Goal: Task Accomplishment & Management: Manage account settings

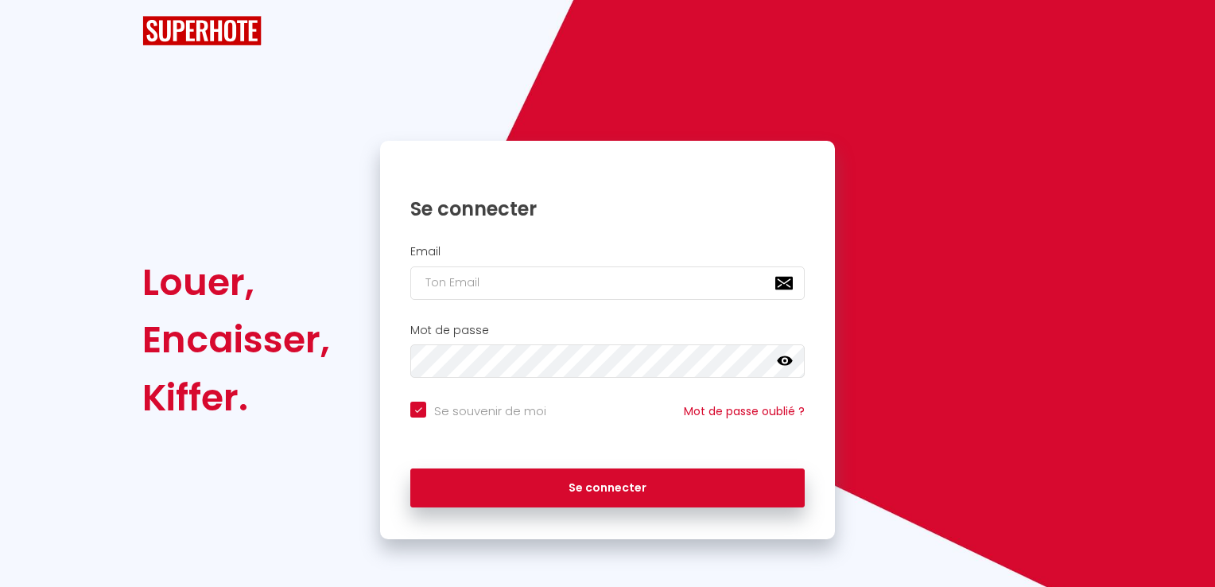
checkbox input "true"
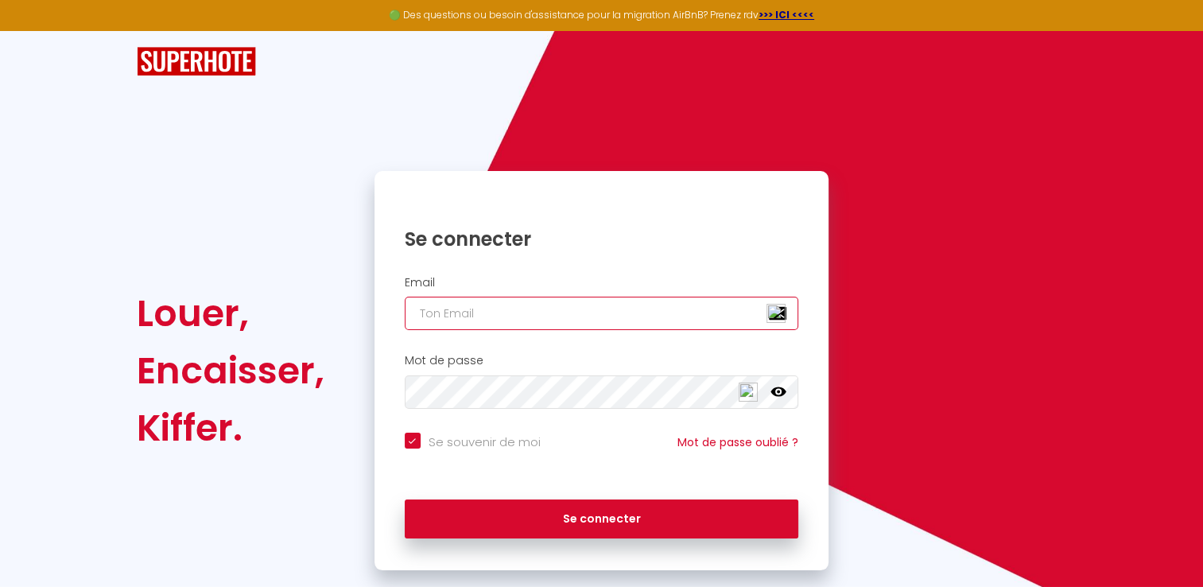
click at [472, 313] on input "email" at bounding box center [602, 313] width 394 height 33
type input "[PERSON_NAME][EMAIL_ADDRESS][DOMAIN_NAME]"
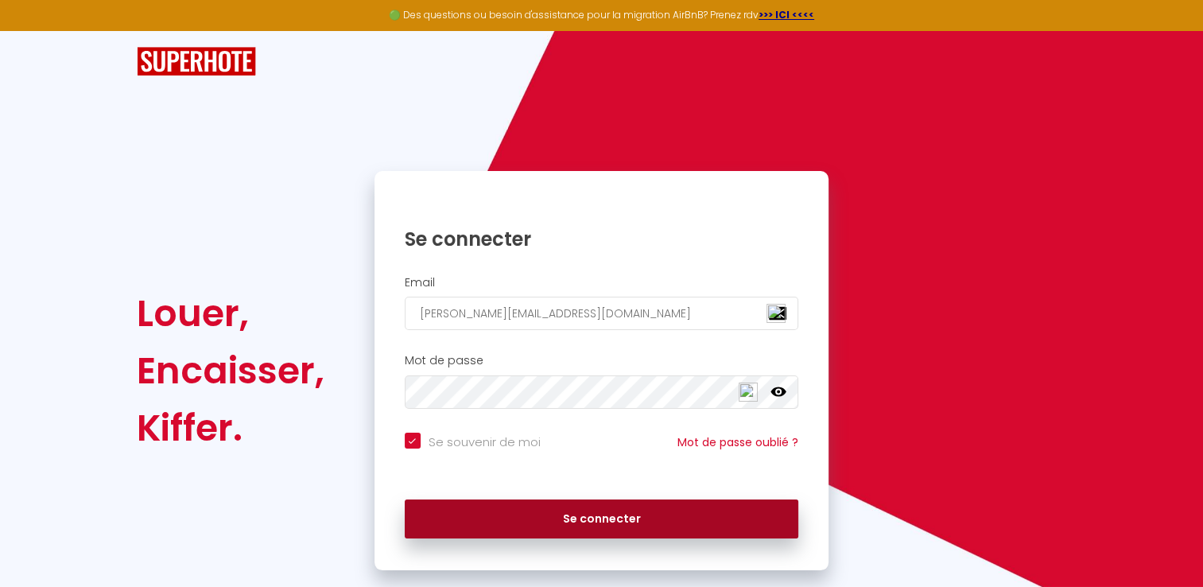
click at [610, 525] on button "Se connecter" at bounding box center [602, 519] width 394 height 40
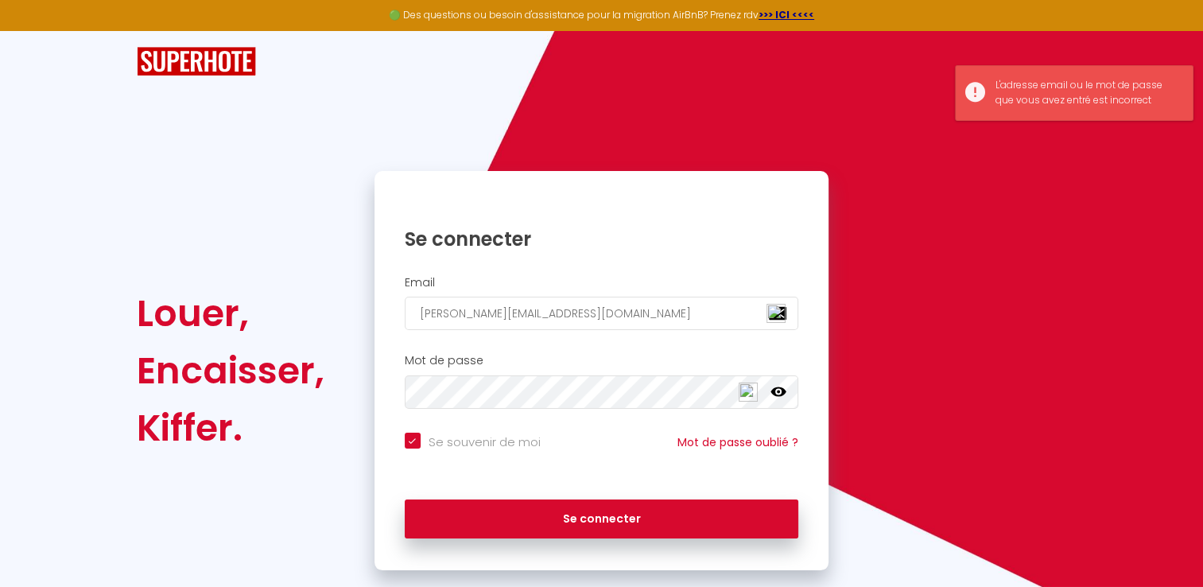
click at [774, 390] on icon at bounding box center [779, 392] width 16 height 10
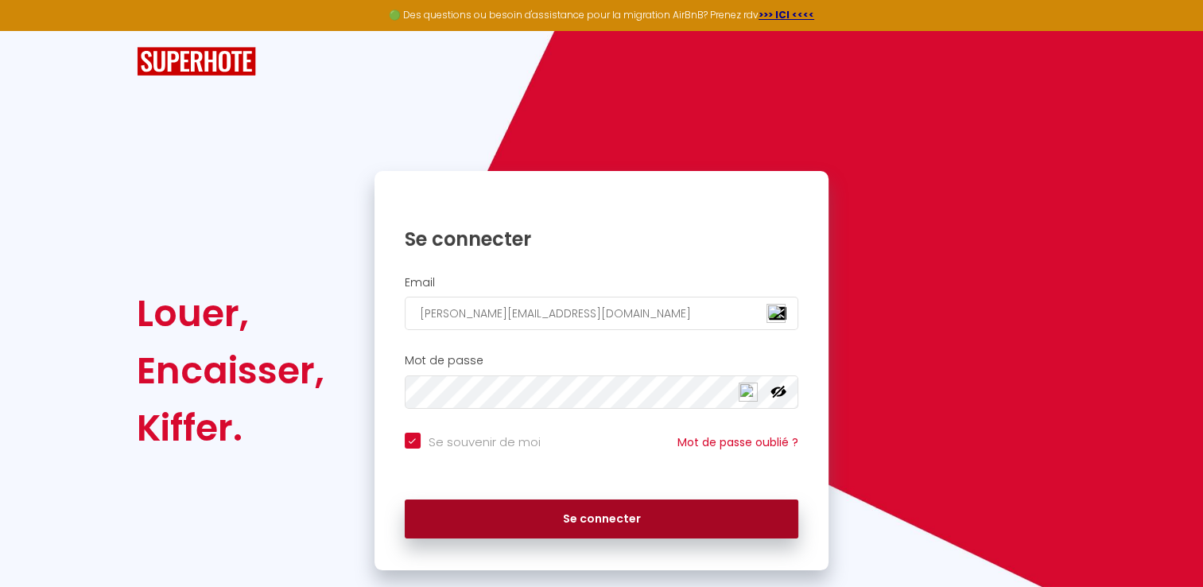
click at [506, 516] on button "Se connecter" at bounding box center [602, 519] width 394 height 40
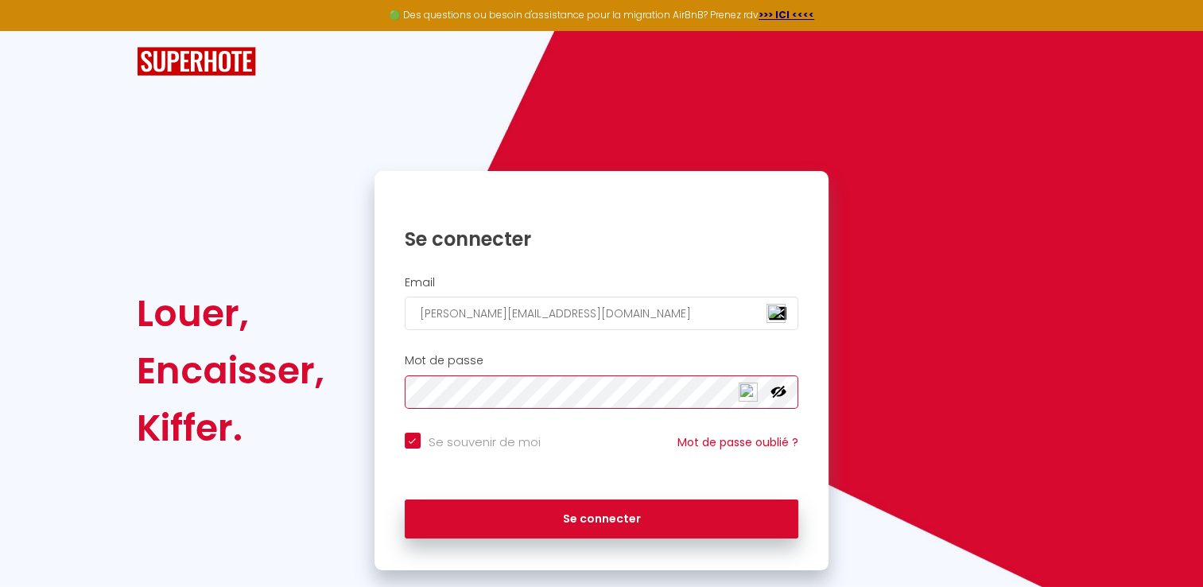
click at [405, 499] on button "Se connecter" at bounding box center [602, 519] width 394 height 40
click at [454, 425] on div "Se souvenir de moi Mot de passe oublié ?" at bounding box center [602, 454] width 455 height 59
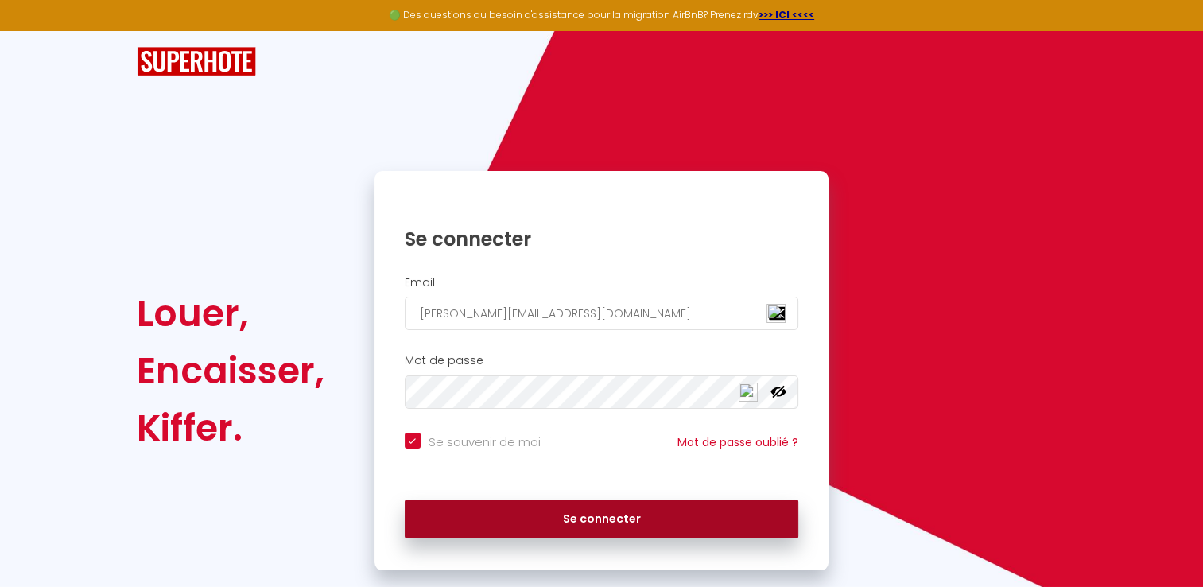
click at [542, 520] on button "Se connecter" at bounding box center [602, 519] width 394 height 40
click at [507, 526] on button "Se connecter" at bounding box center [602, 519] width 394 height 40
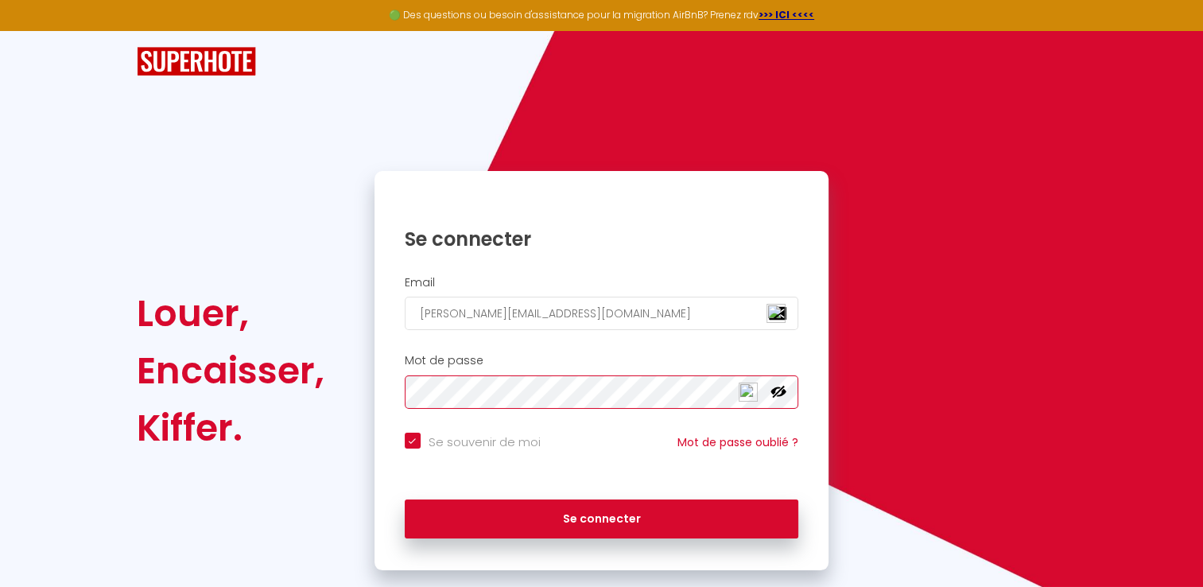
click at [405, 499] on button "Se connecter" at bounding box center [602, 519] width 394 height 40
click at [782, 387] on icon at bounding box center [779, 392] width 16 height 13
click at [782, 387] on icon at bounding box center [779, 392] width 16 height 10
click at [316, 381] on div "Louer, Encaisser, [PERSON_NAME]. Se connecter Email [PERSON_NAME][EMAIL_ADDRESS…" at bounding box center [601, 370] width 951 height 399
click at [405, 499] on button "Se connecter" at bounding box center [602, 519] width 394 height 40
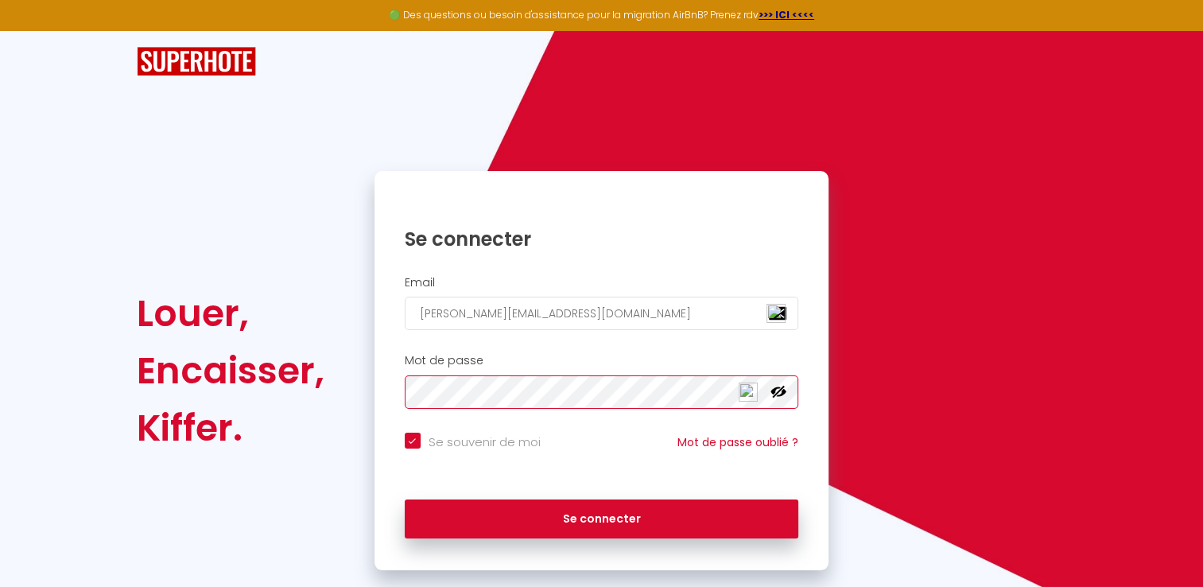
checkbox input "true"
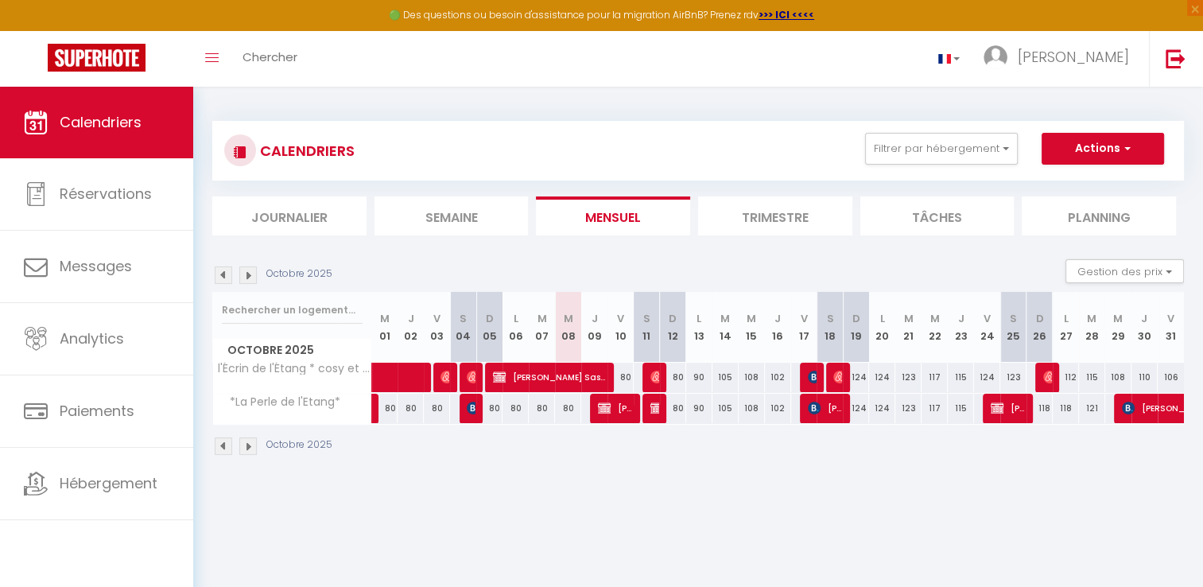
click at [248, 274] on img at bounding box center [247, 274] width 17 height 17
select select
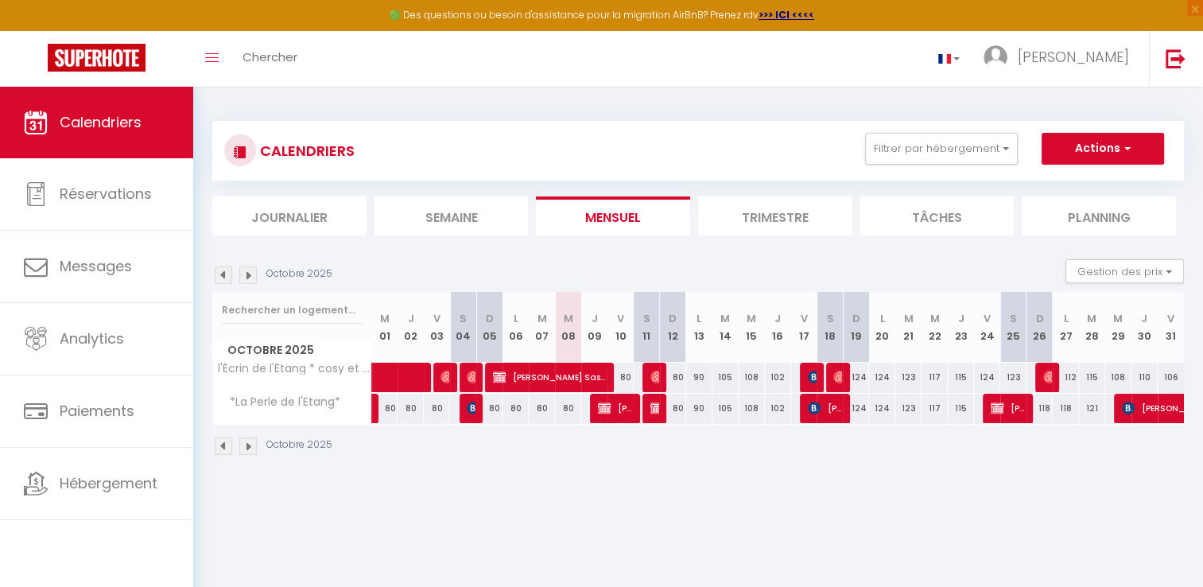
select select
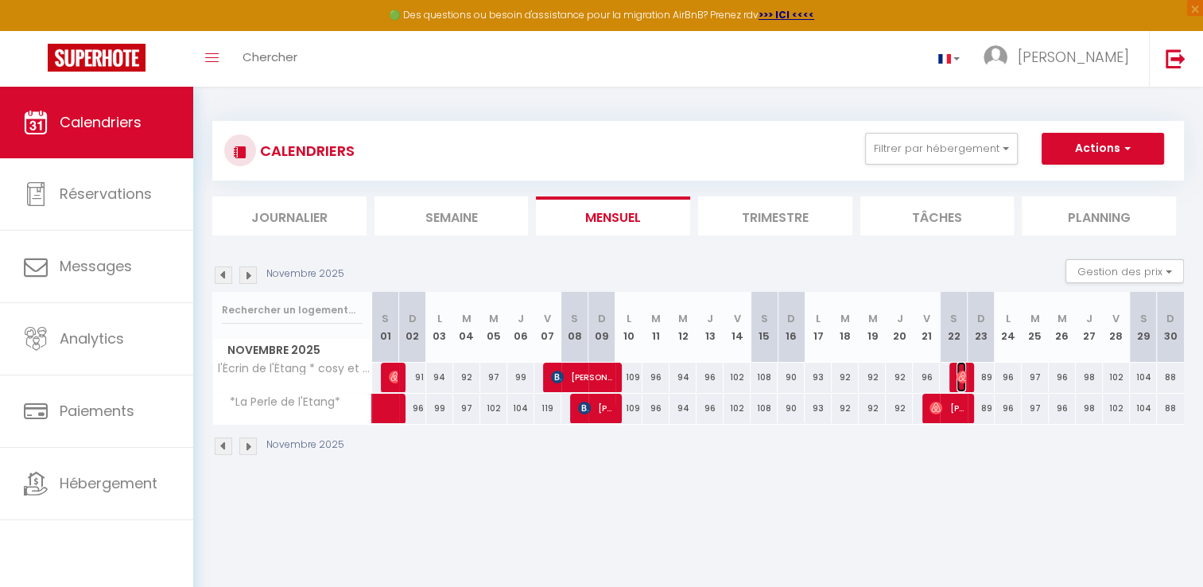
click at [965, 375] on img at bounding box center [963, 377] width 13 height 13
select select "OK"
select select "0"
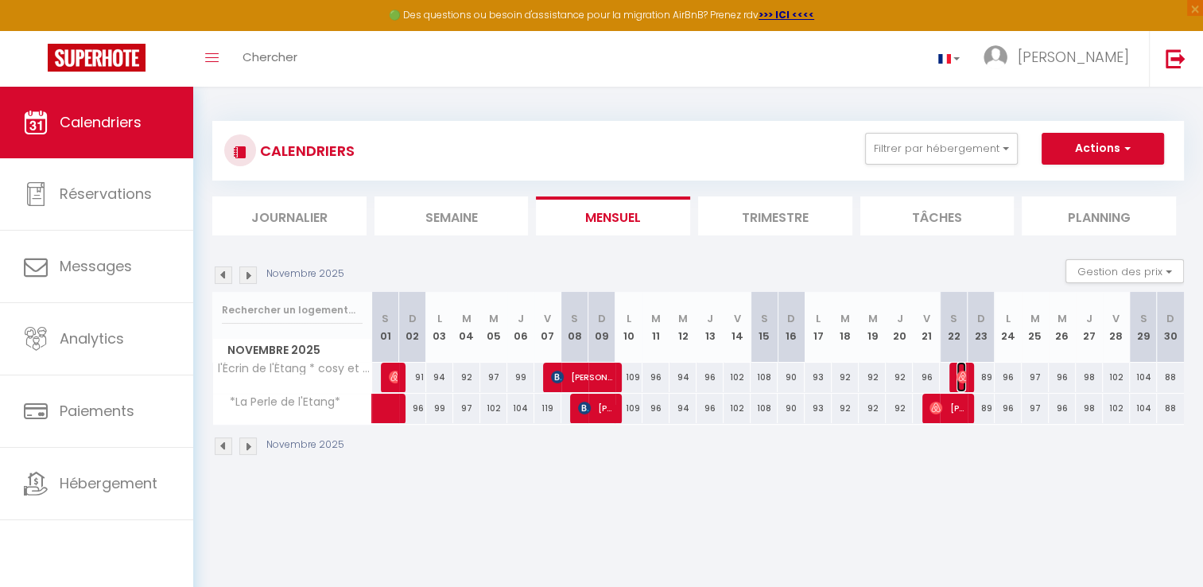
select select "1"
select select
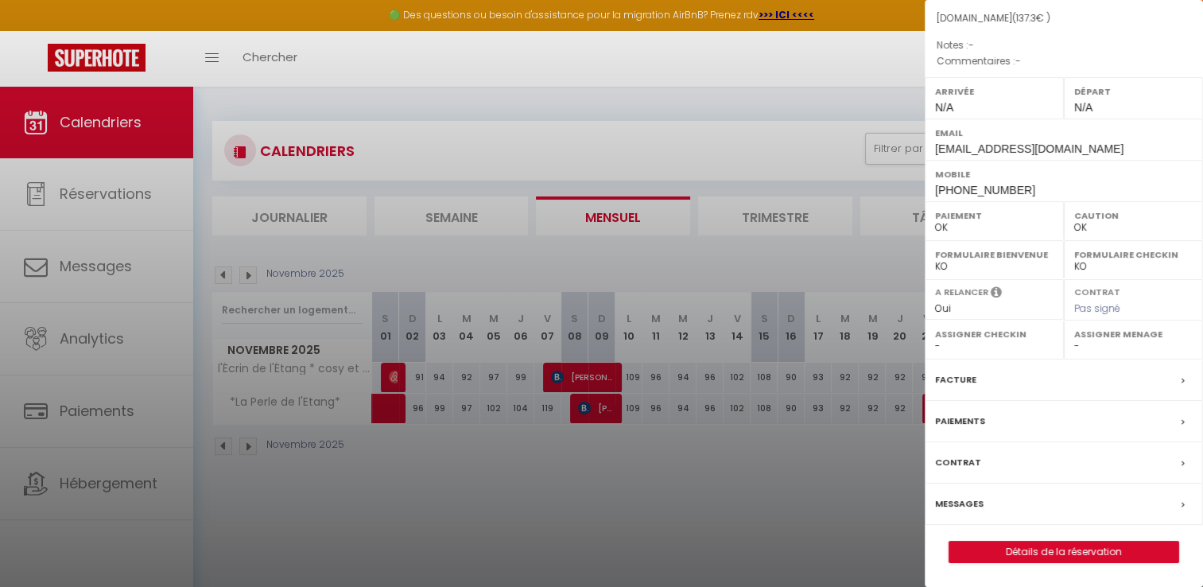
scroll to position [86, 0]
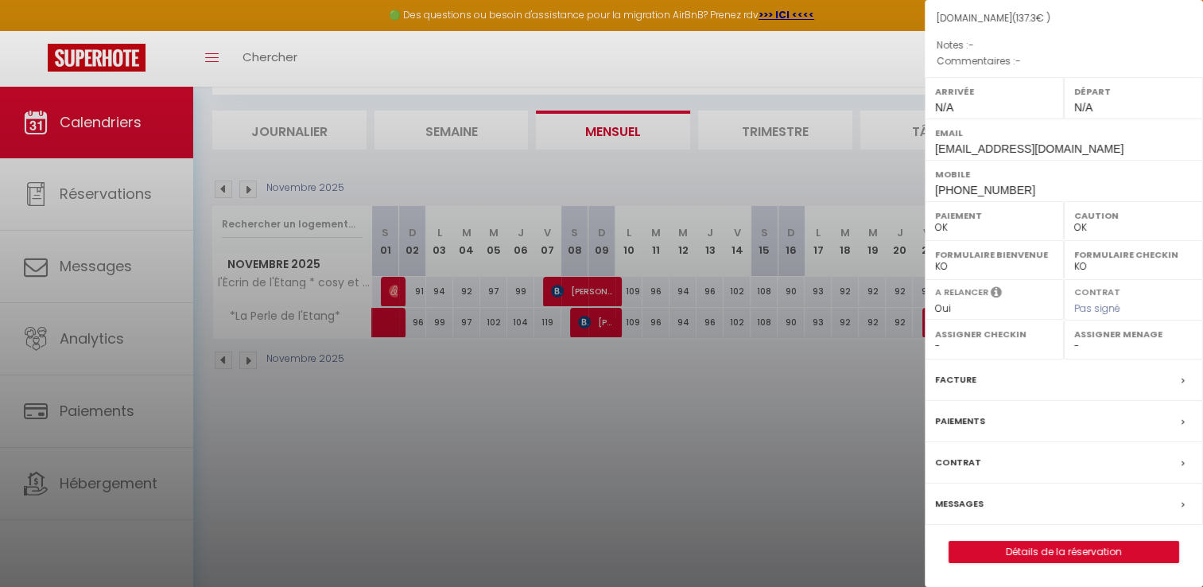
click at [986, 381] on div "Facture" at bounding box center [1064, 379] width 278 height 41
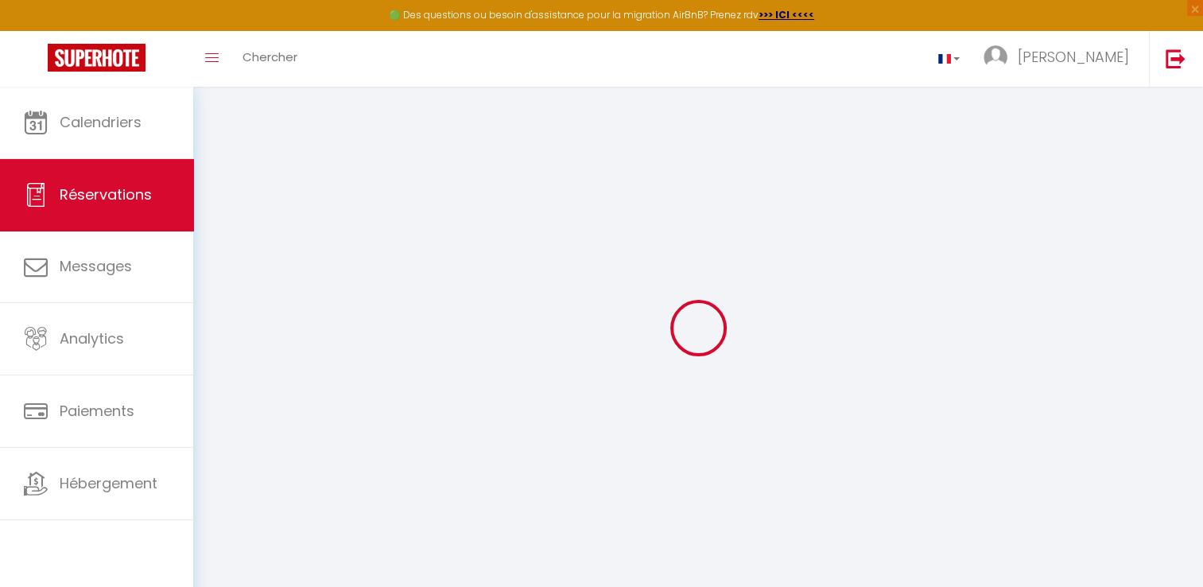
select select
checkbox input "false"
select select
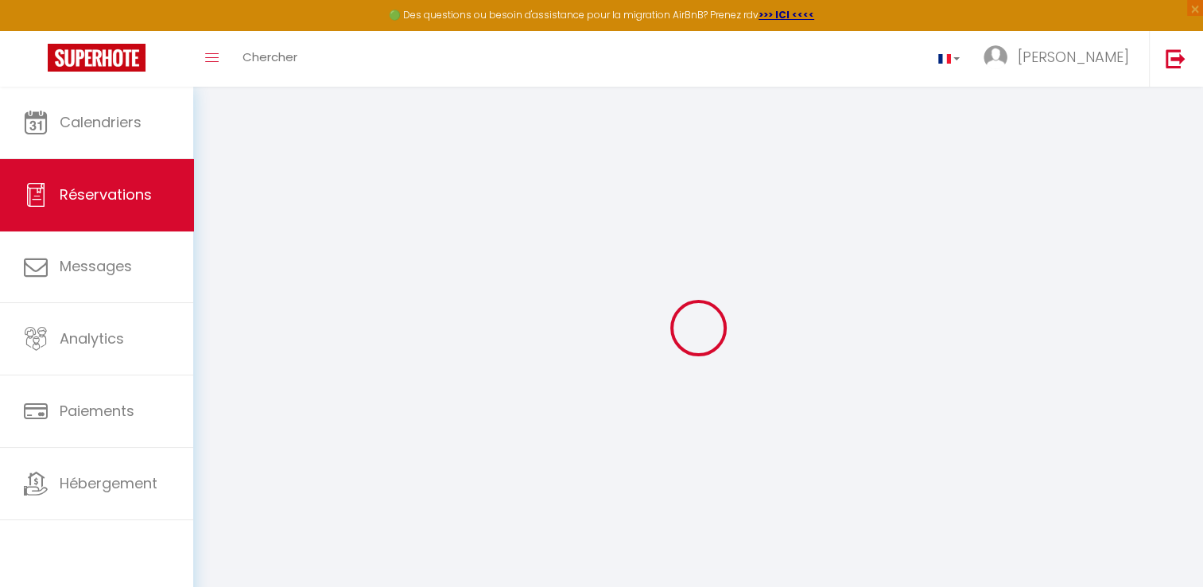
select select
checkbox input "false"
select select
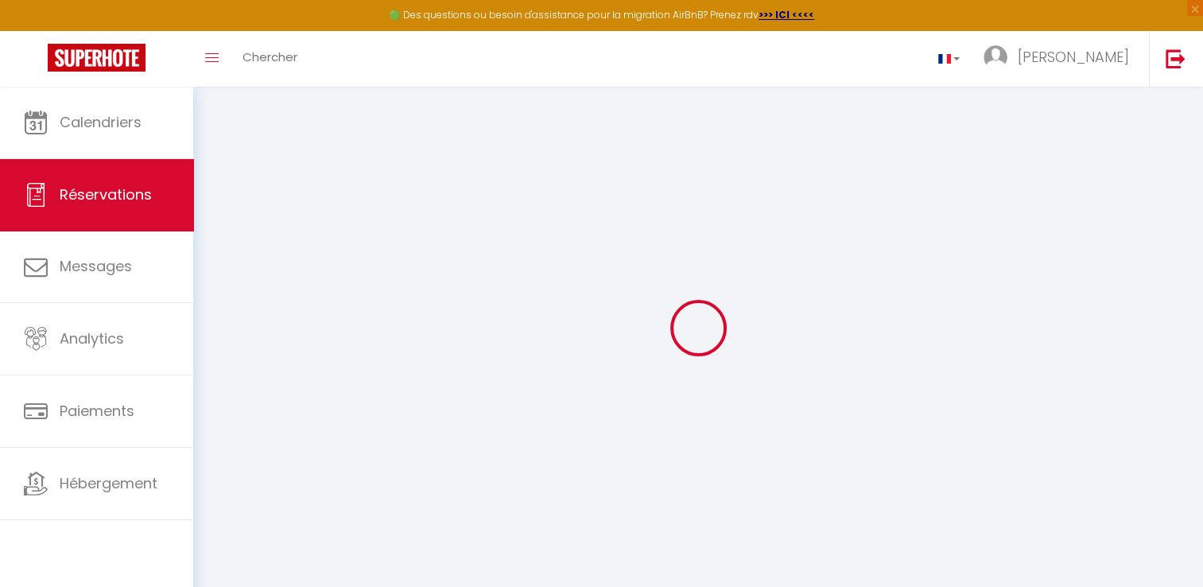
select select
checkbox input "false"
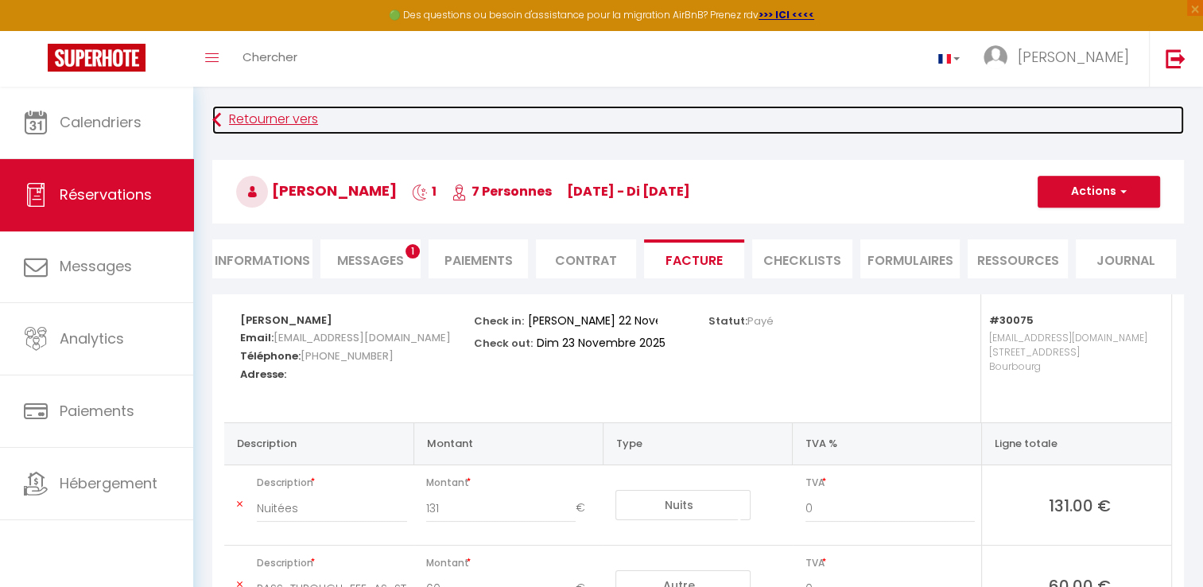
click at [248, 116] on link "Retourner vers" at bounding box center [698, 120] width 972 height 29
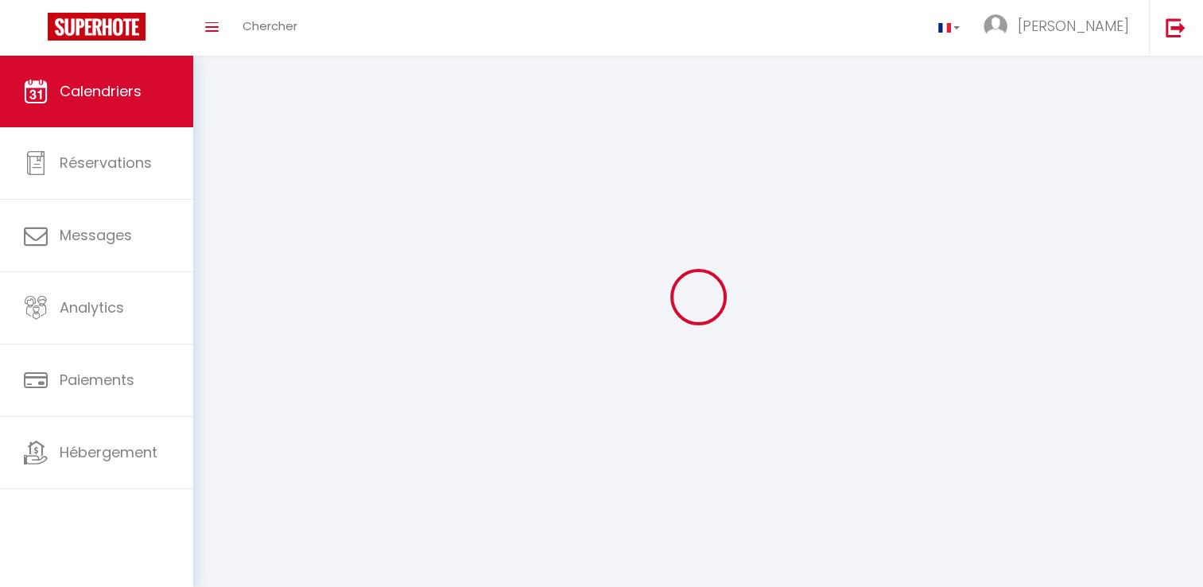
scroll to position [56, 0]
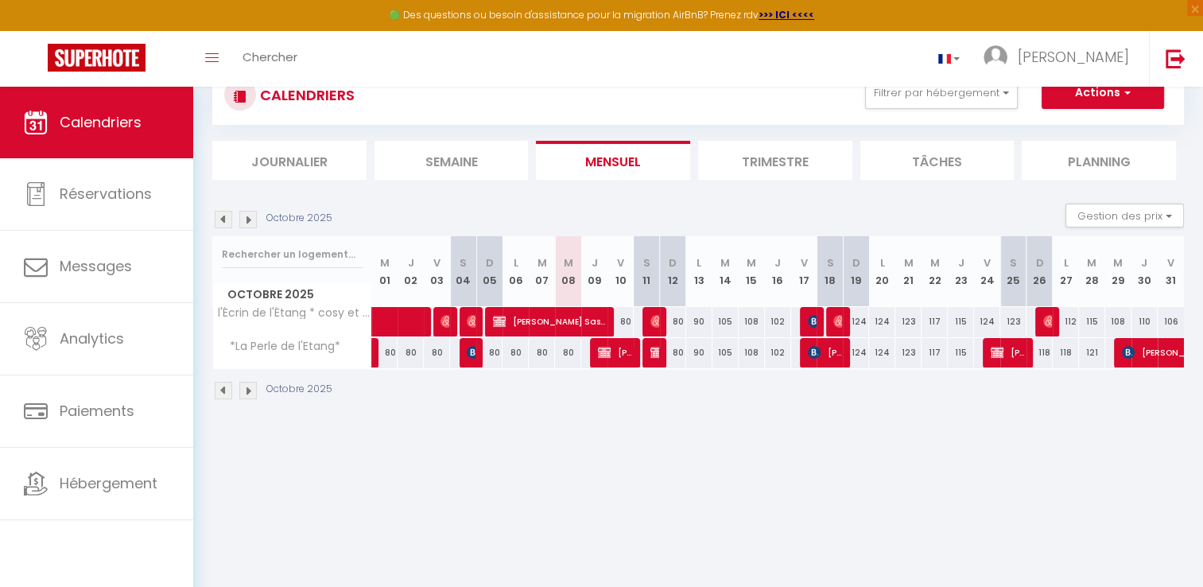
click at [248, 217] on img at bounding box center [247, 219] width 17 height 17
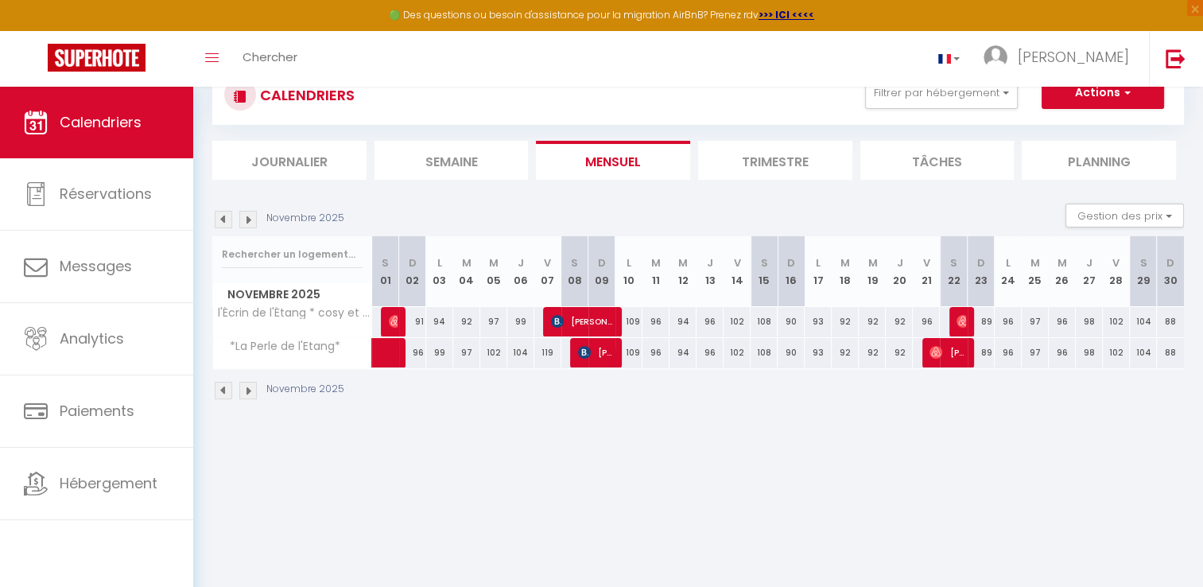
drag, startPoint x: 534, startPoint y: 340, endPoint x: 957, endPoint y: 321, distance: 424.2
click at [957, 321] on tbody "l'Écrin de l'Étang * cosy et chaleureux 109 [PERSON_NAME] 91 94 92 97 99 113 [P…" at bounding box center [699, 337] width 972 height 62
click at [982, 438] on body "🟢 Des questions ou besoin d'assistance pour la migration AirBnB? Prenez rdv >>>…" at bounding box center [601, 324] width 1203 height 587
drag, startPoint x: 945, startPoint y: 199, endPoint x: 328, endPoint y: 199, distance: 617.1
click at [328, 199] on section "Novembre 2025 Gestion des prix Nb Nuits minimum Règles Disponibilité Novembre 2…" at bounding box center [698, 302] width 972 height 228
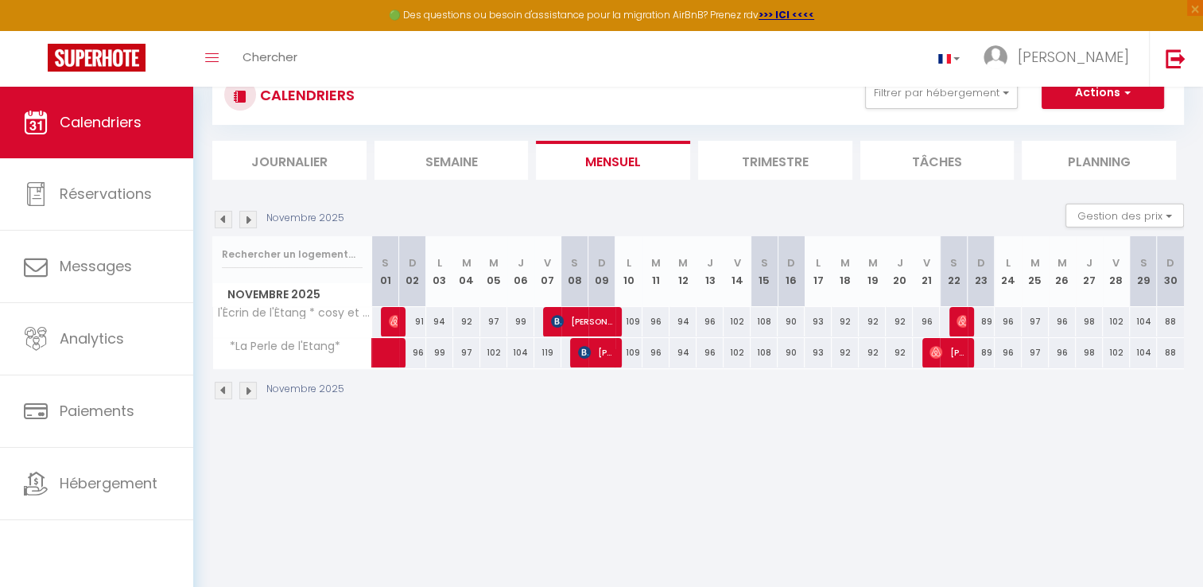
click at [620, 490] on body "🟢 Des questions ou besoin d'assistance pour la migration AirBnB? Prenez rdv >>>…" at bounding box center [601, 324] width 1203 height 587
click at [250, 216] on img at bounding box center [247, 219] width 17 height 17
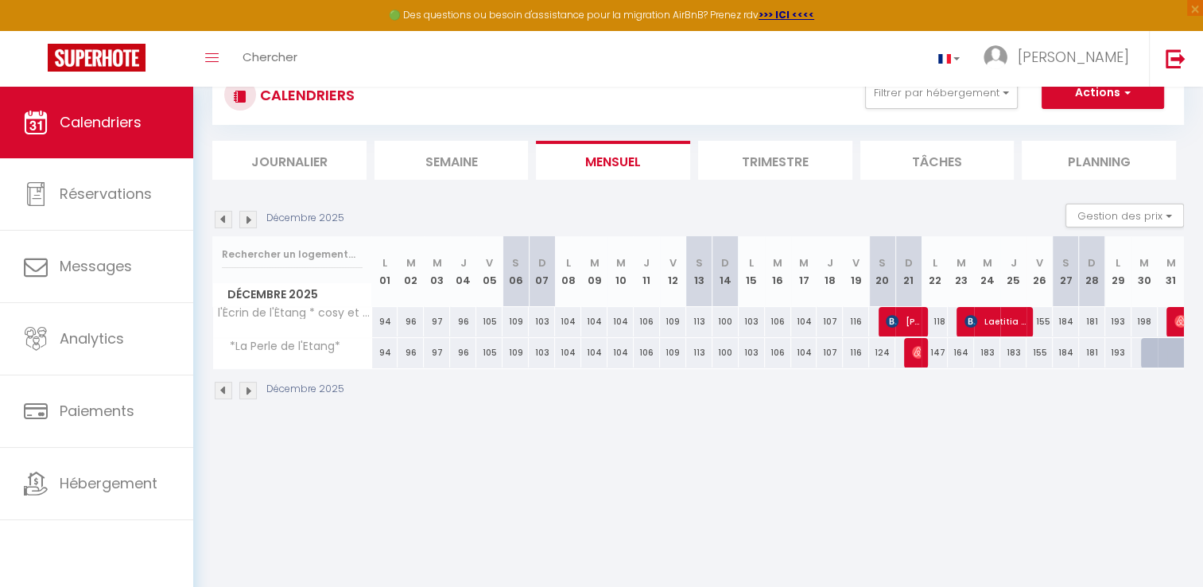
click at [248, 223] on img at bounding box center [247, 219] width 17 height 17
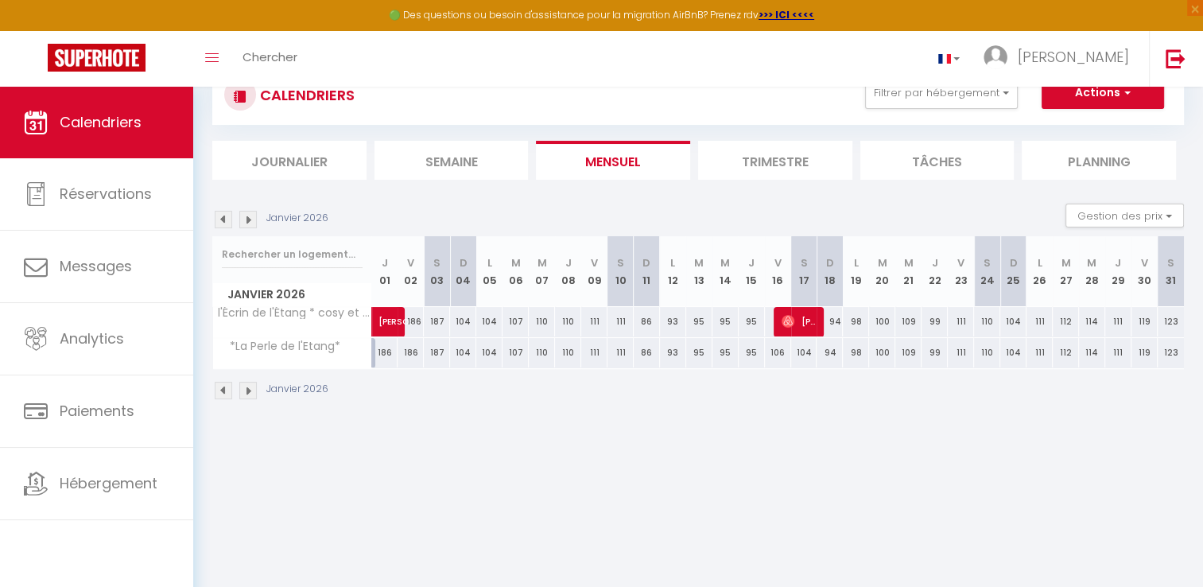
click at [239, 220] on img at bounding box center [247, 219] width 17 height 17
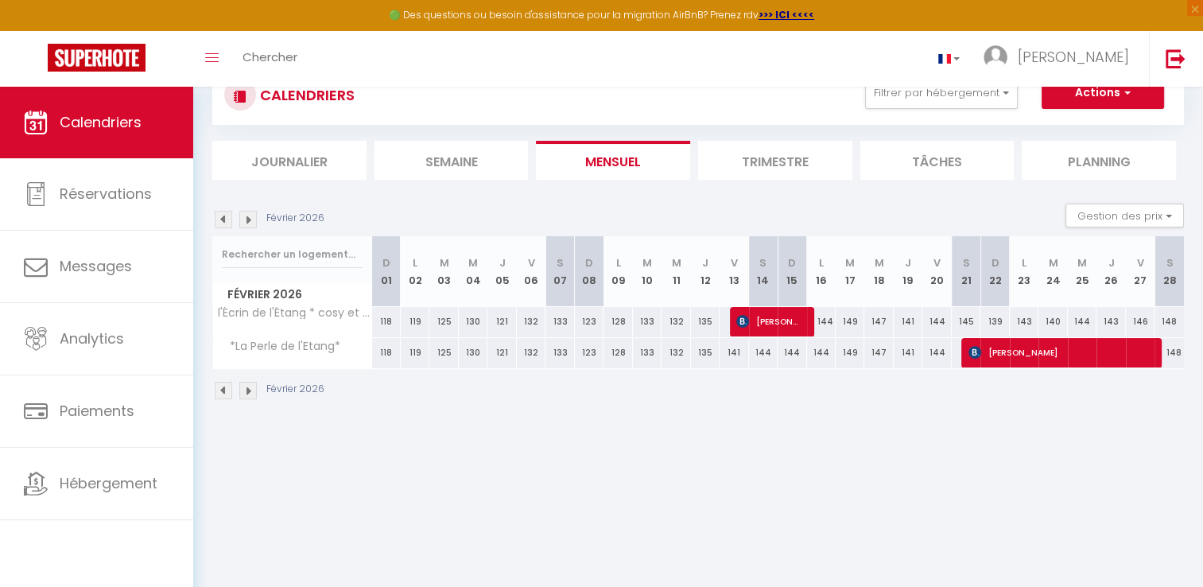
click at [244, 222] on img at bounding box center [247, 219] width 17 height 17
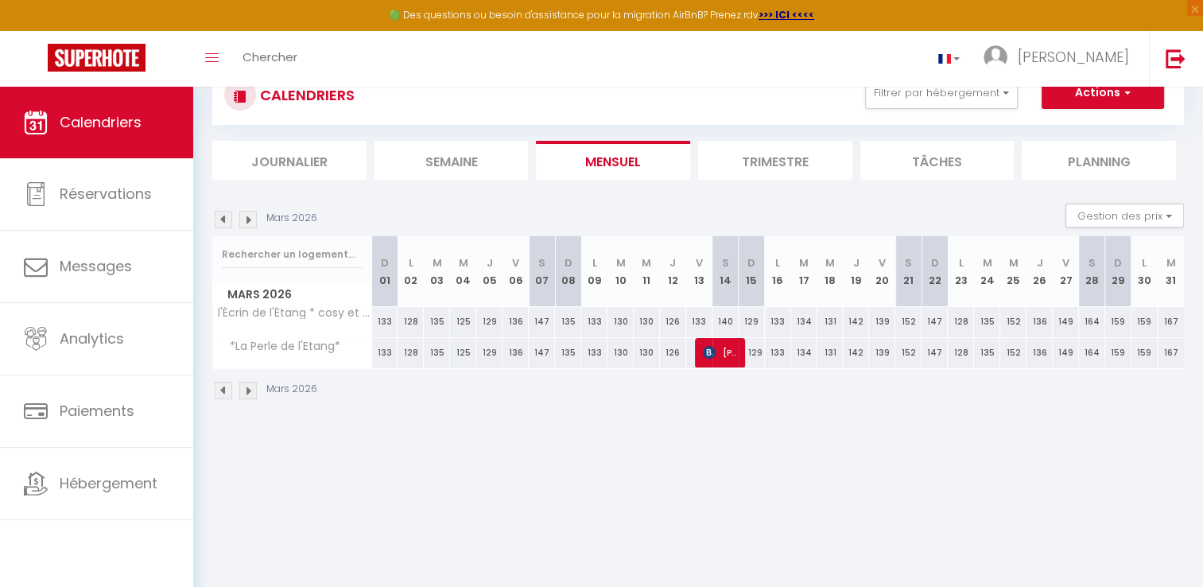
click at [226, 217] on img at bounding box center [223, 219] width 17 height 17
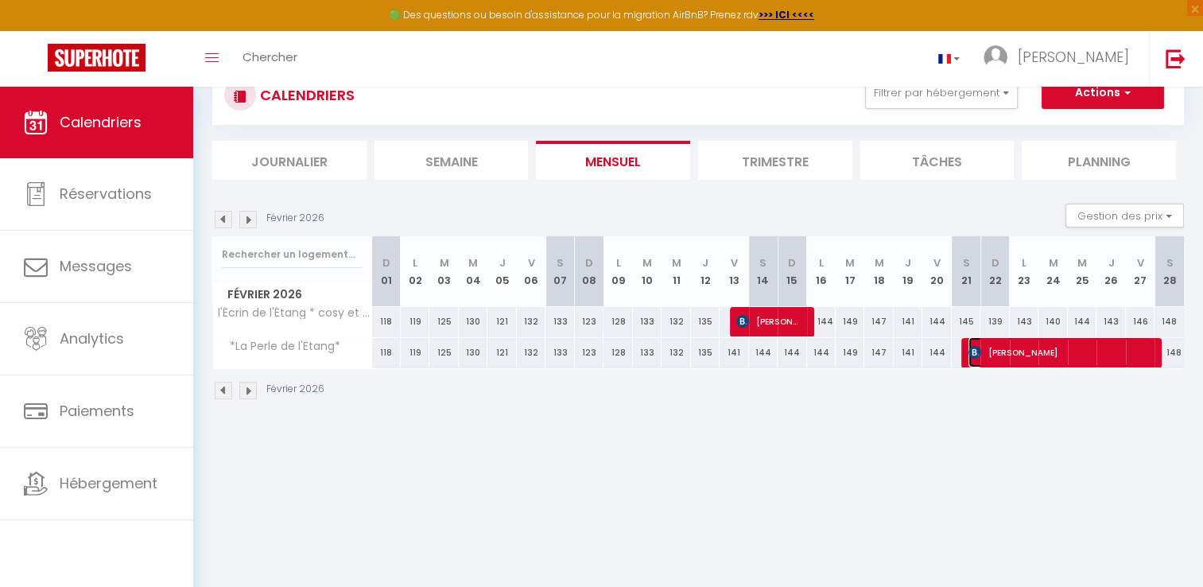
click at [1041, 364] on span "[PERSON_NAME]" at bounding box center [1059, 352] width 181 height 30
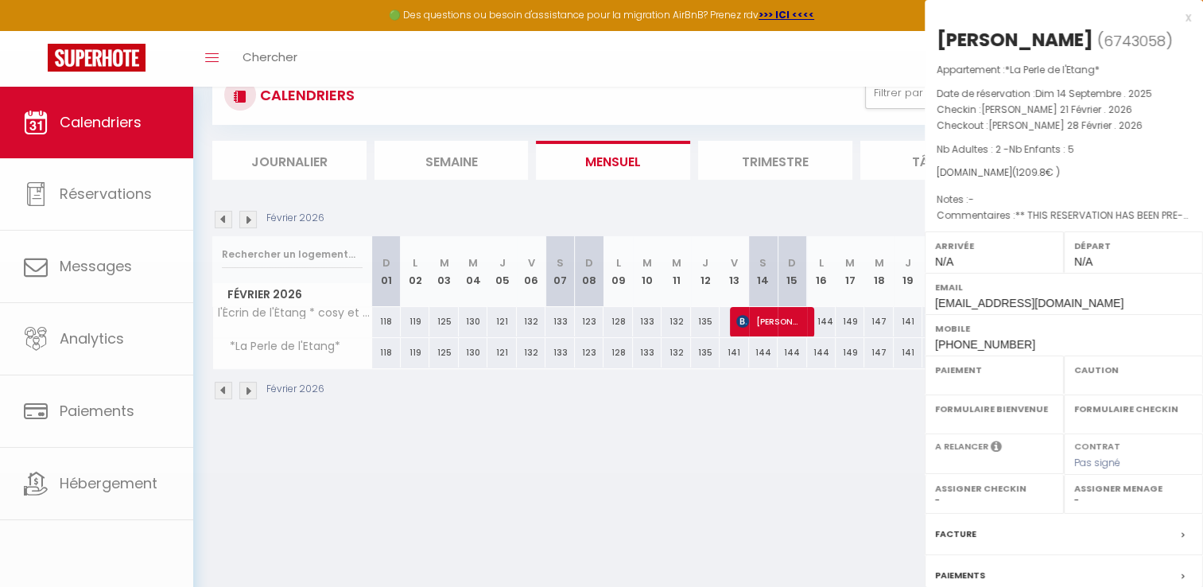
select select "OK"
select select "KO"
select select "0"
select select "1"
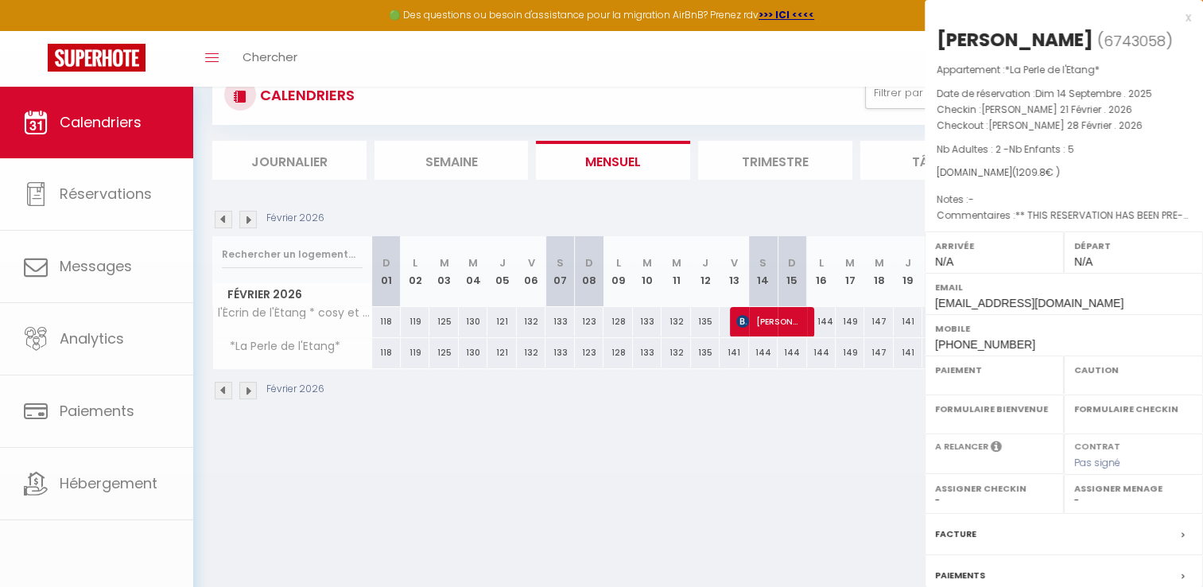
select select
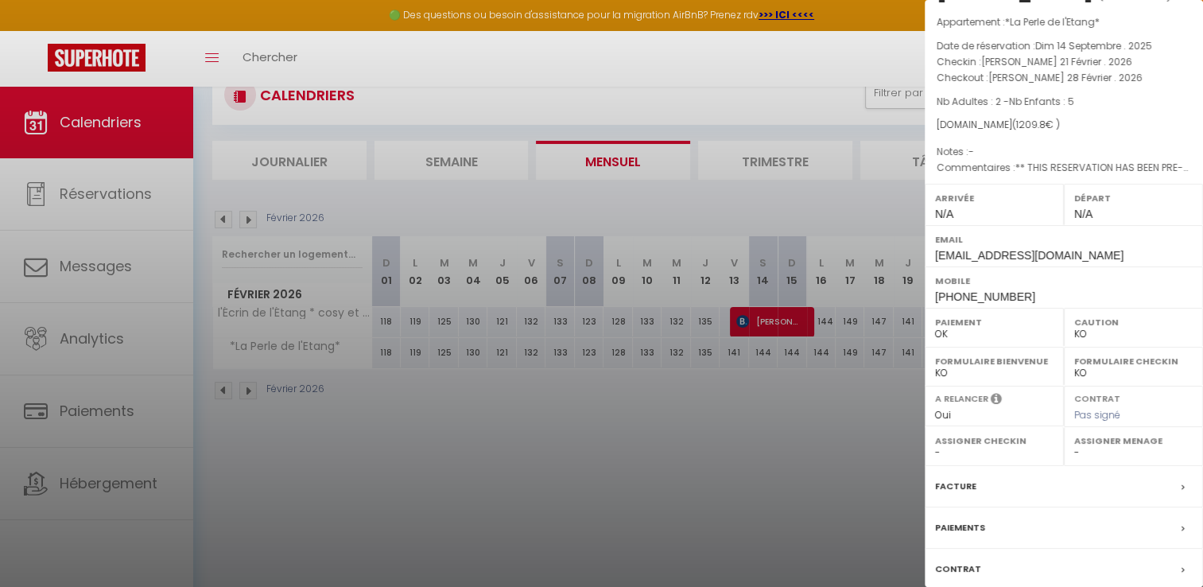
scroll to position [0, 0]
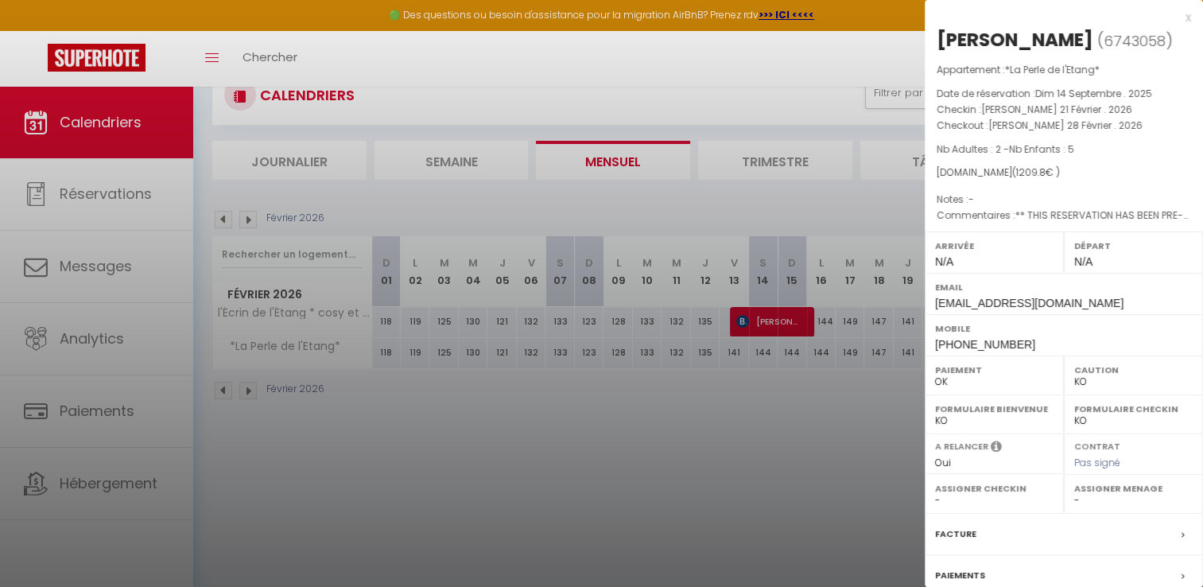
click at [759, 452] on div at bounding box center [601, 293] width 1203 height 587
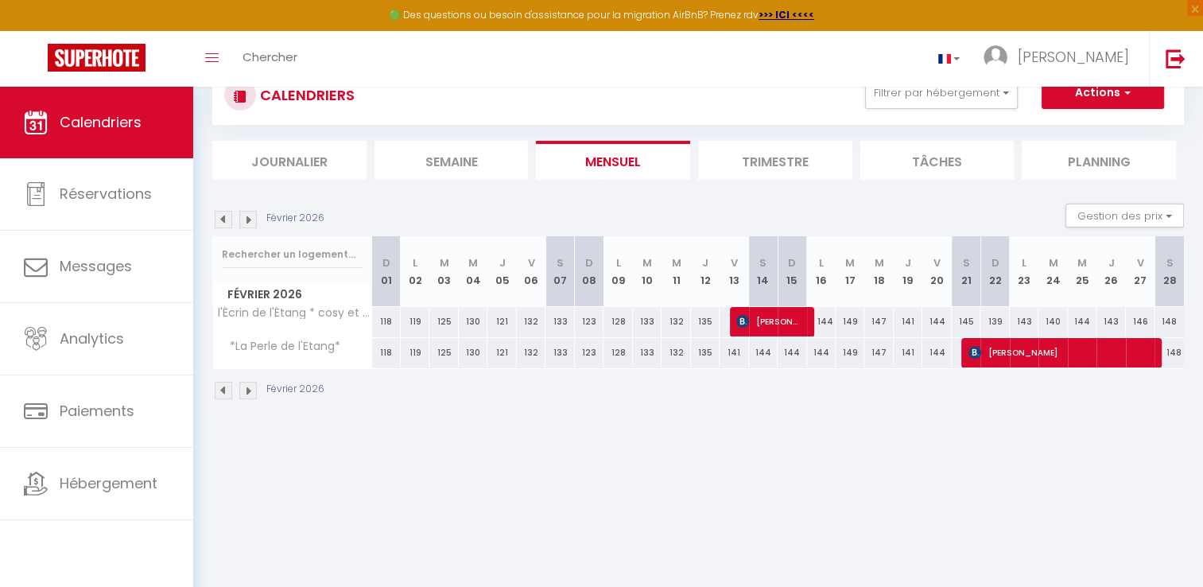
click at [223, 220] on img at bounding box center [223, 219] width 17 height 17
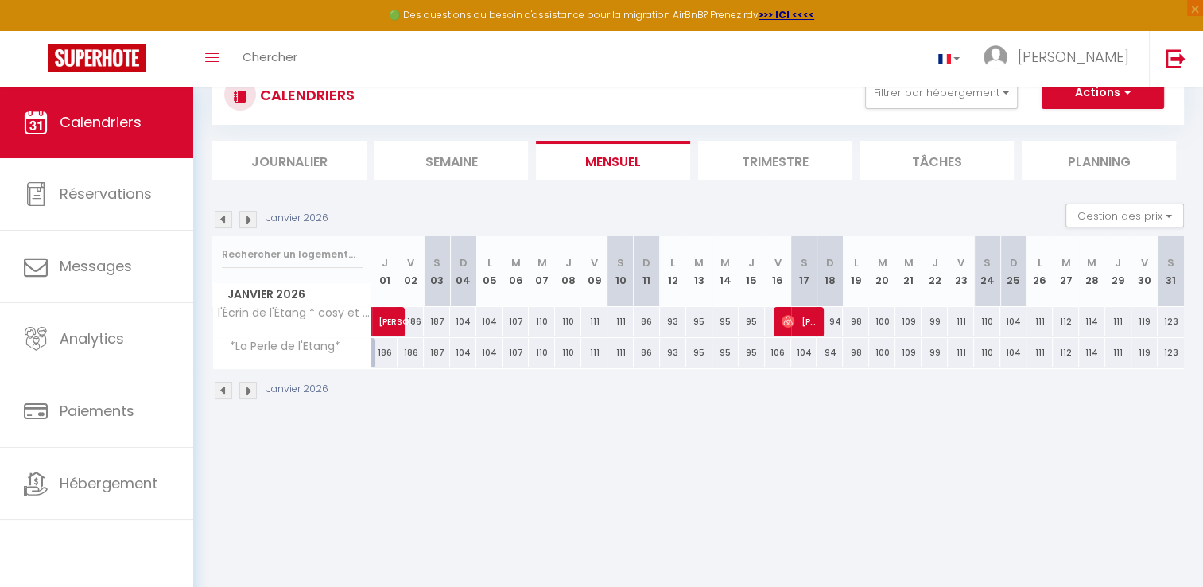
click at [242, 224] on img at bounding box center [247, 219] width 17 height 17
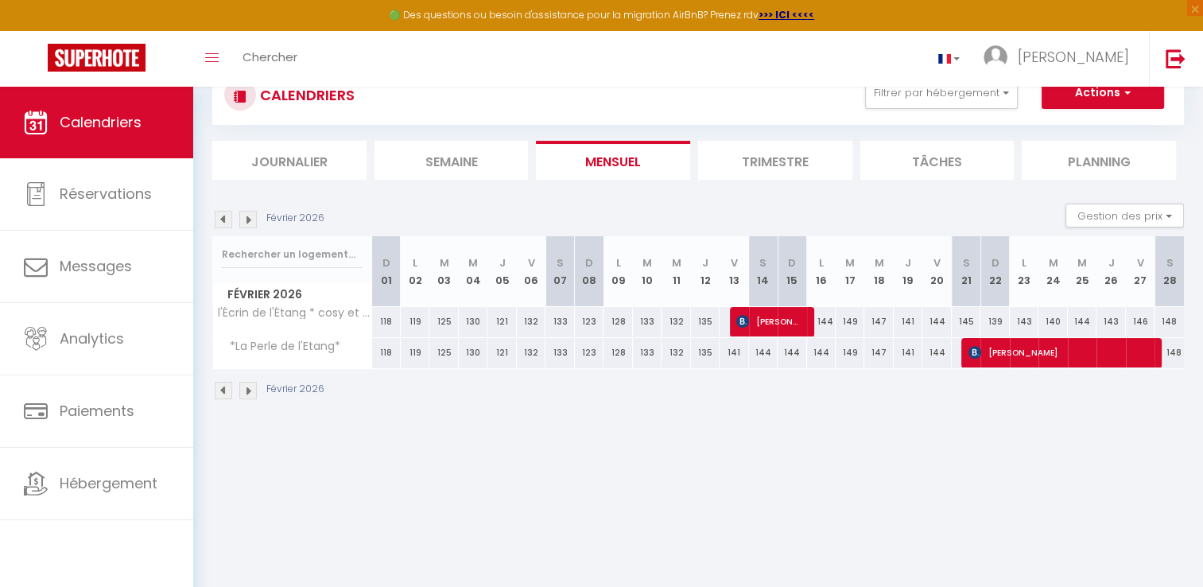
click at [242, 224] on img at bounding box center [247, 219] width 17 height 17
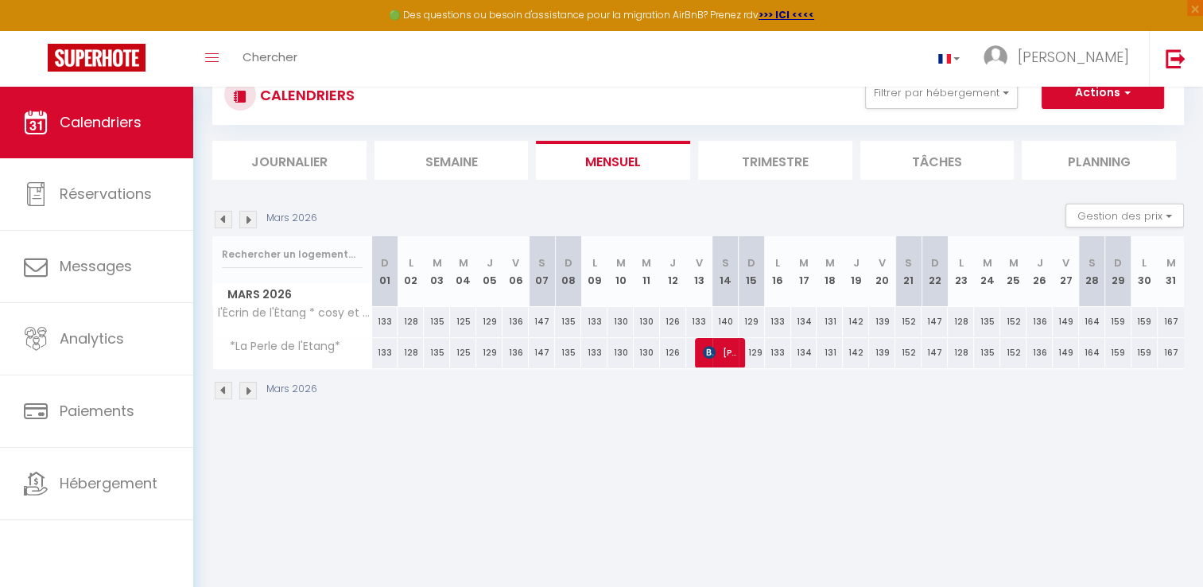
click at [228, 223] on img at bounding box center [223, 219] width 17 height 17
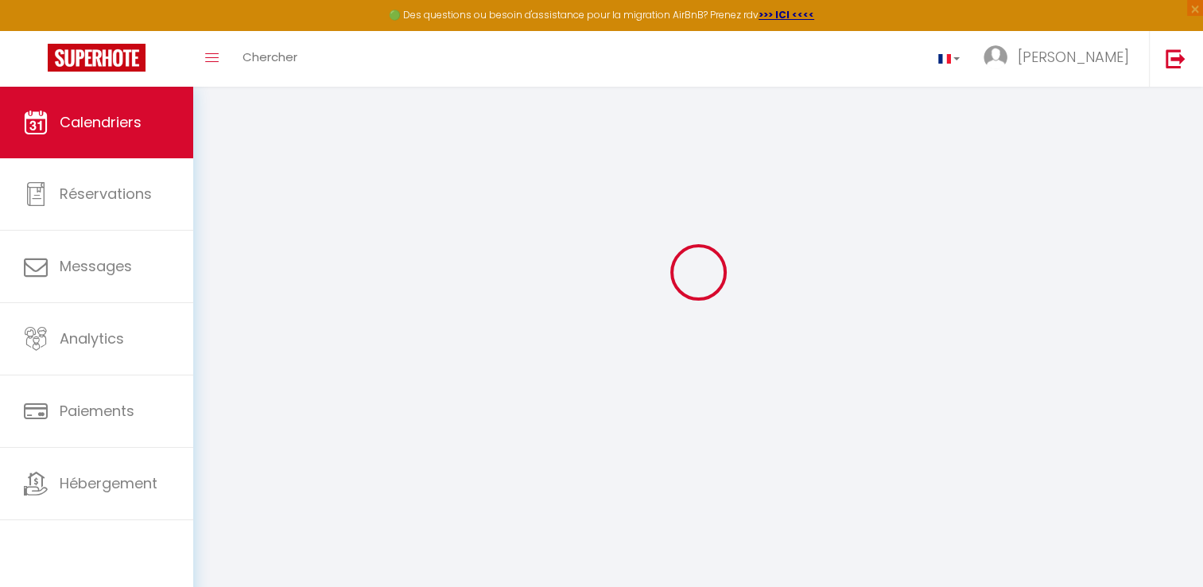
select select "KO"
select select "0"
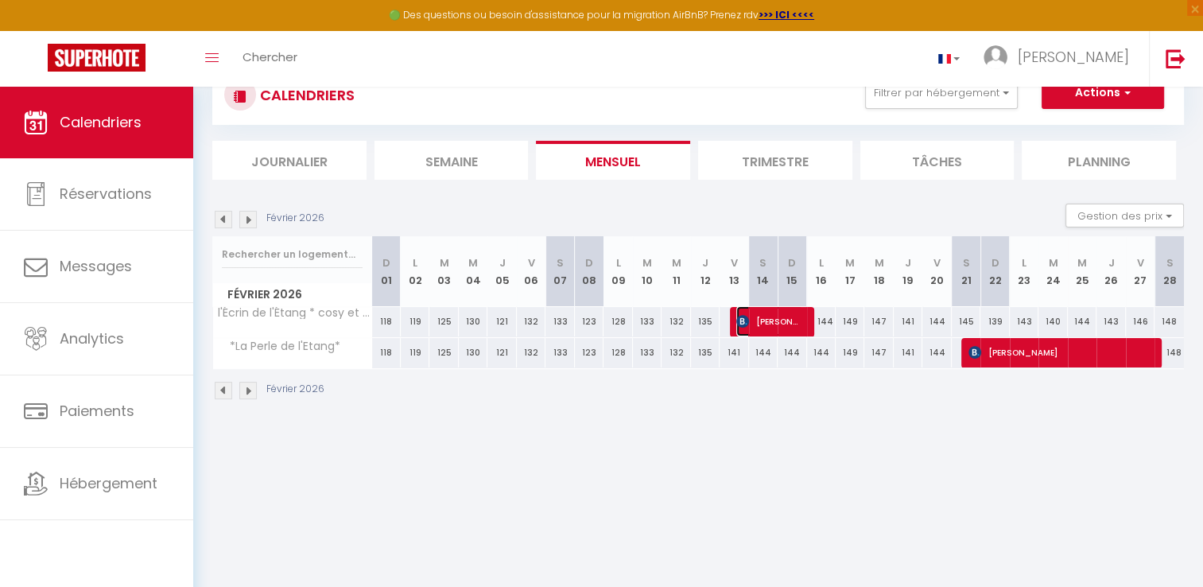
click at [779, 320] on span "[PERSON_NAME]" at bounding box center [769, 321] width 67 height 30
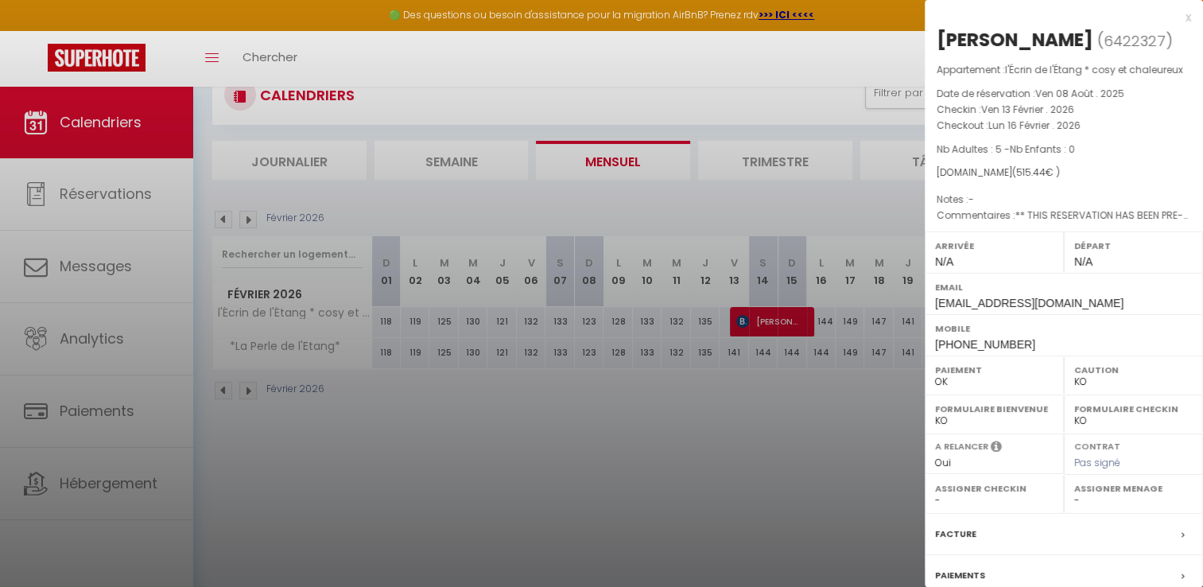
click at [775, 434] on div at bounding box center [601, 293] width 1203 height 587
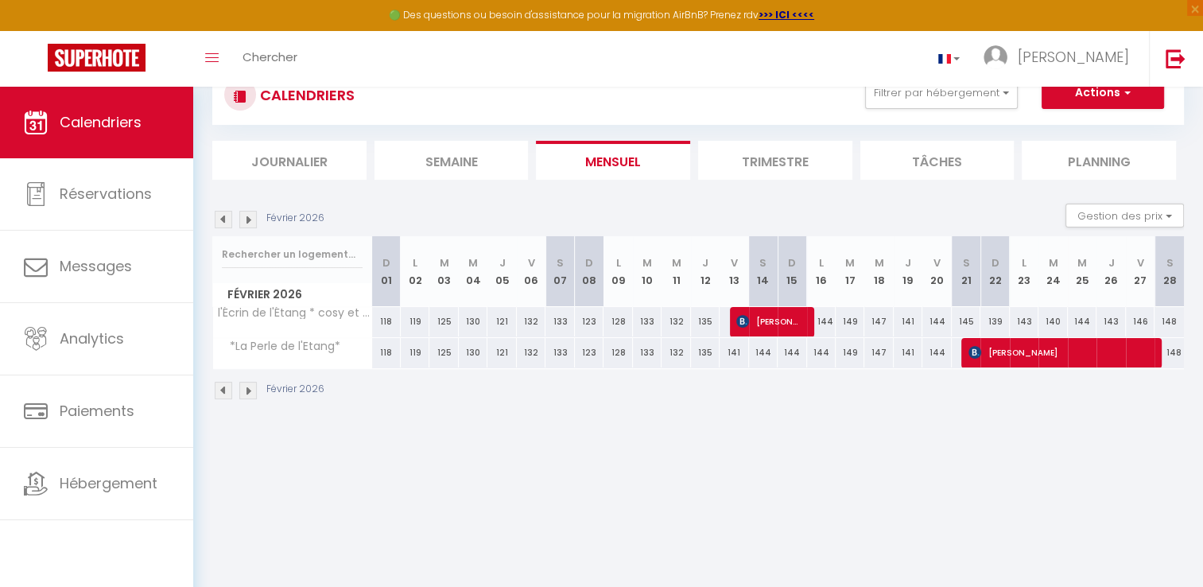
click at [227, 216] on img at bounding box center [223, 219] width 17 height 17
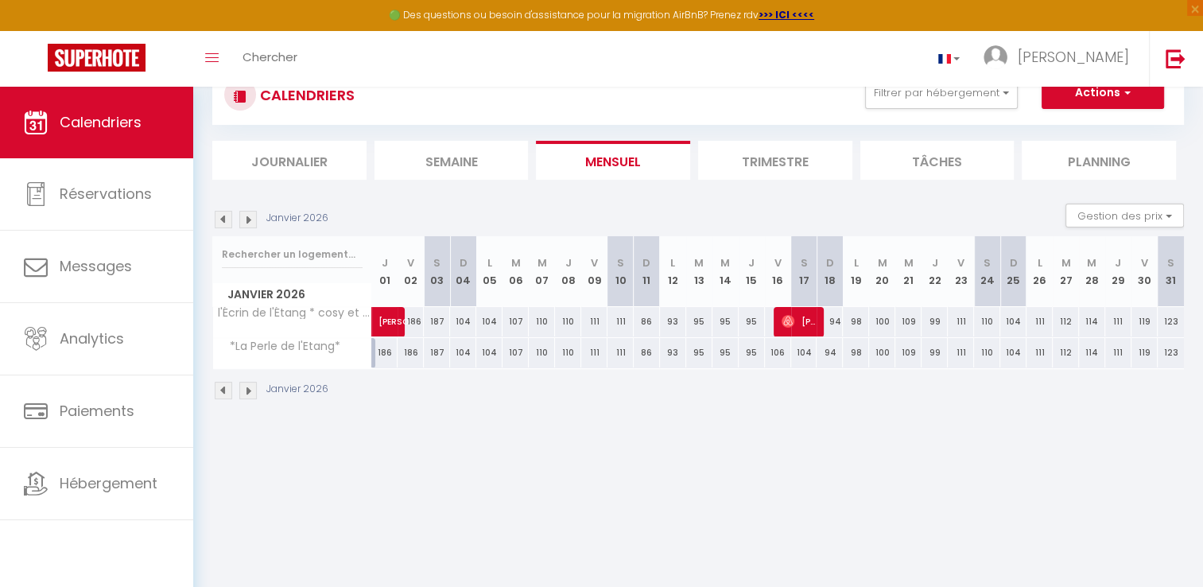
click at [229, 216] on img at bounding box center [223, 219] width 17 height 17
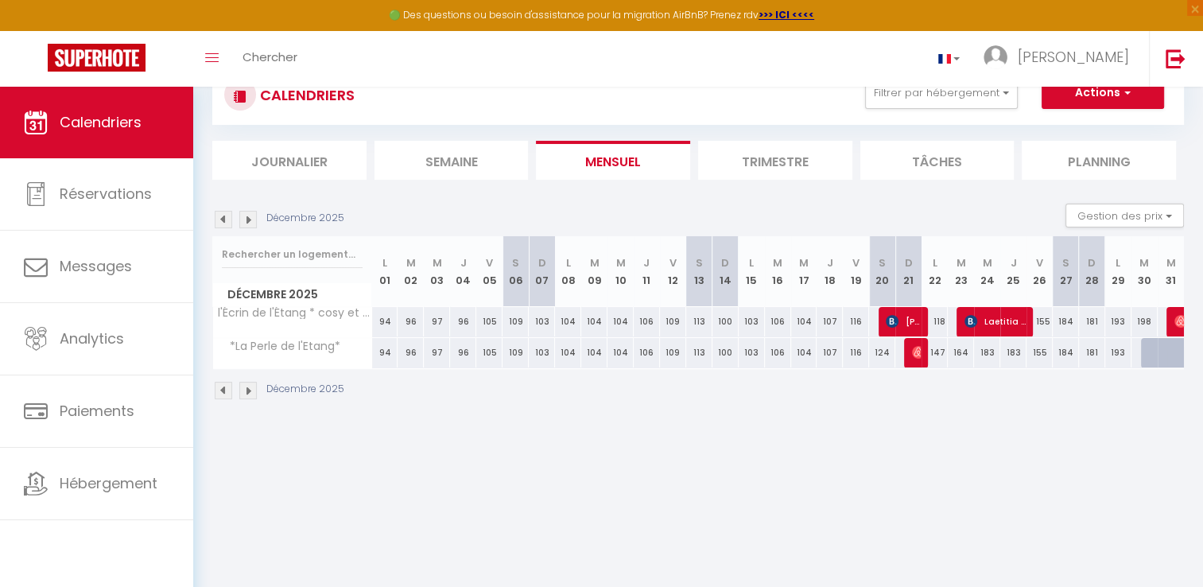
click at [229, 216] on img at bounding box center [223, 219] width 17 height 17
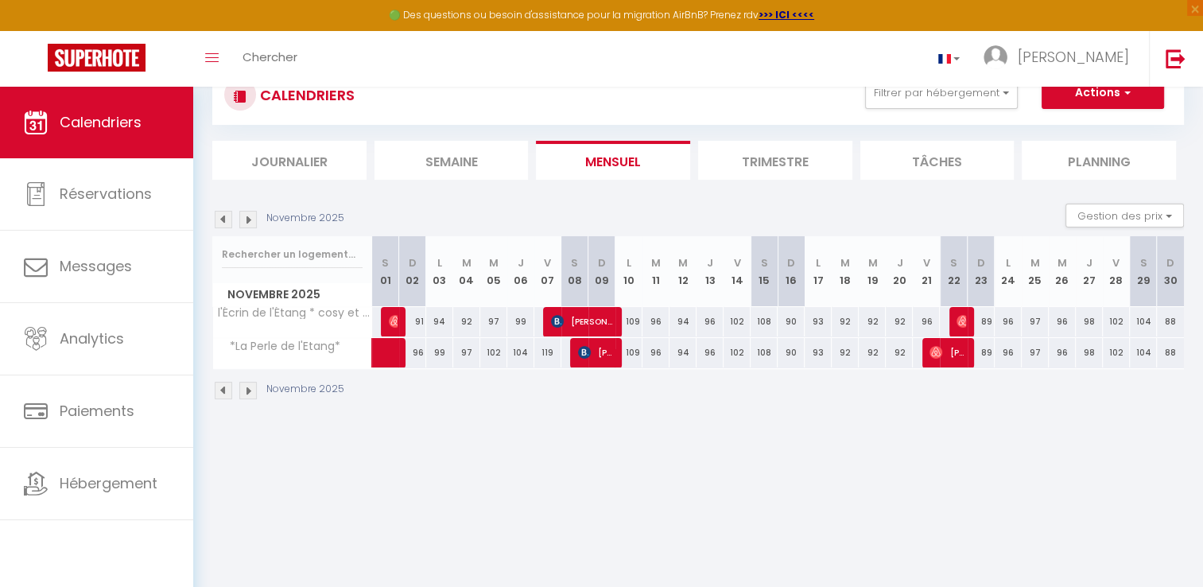
click at [229, 216] on img at bounding box center [223, 219] width 17 height 17
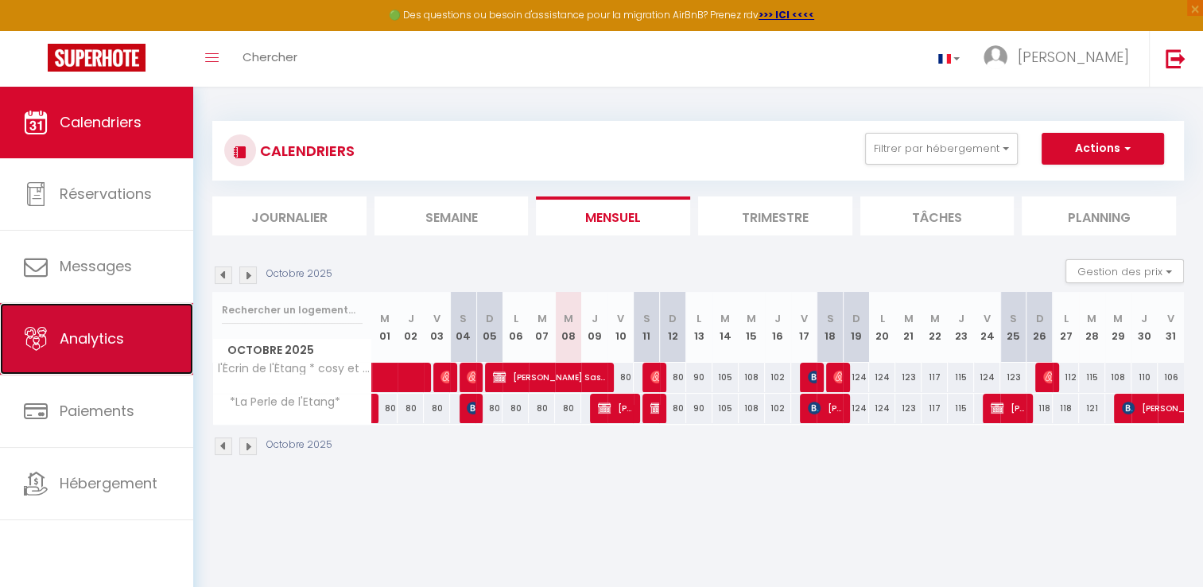
click at [91, 347] on span "Analytics" at bounding box center [92, 338] width 64 height 20
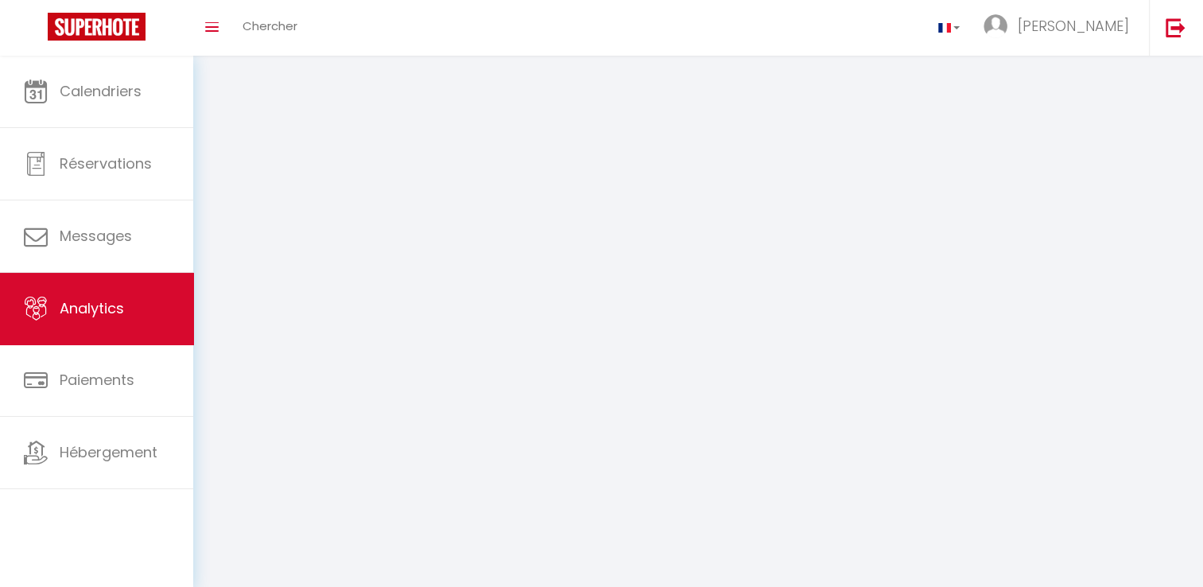
select select "2025"
select select "10"
select select "2025"
select select "10"
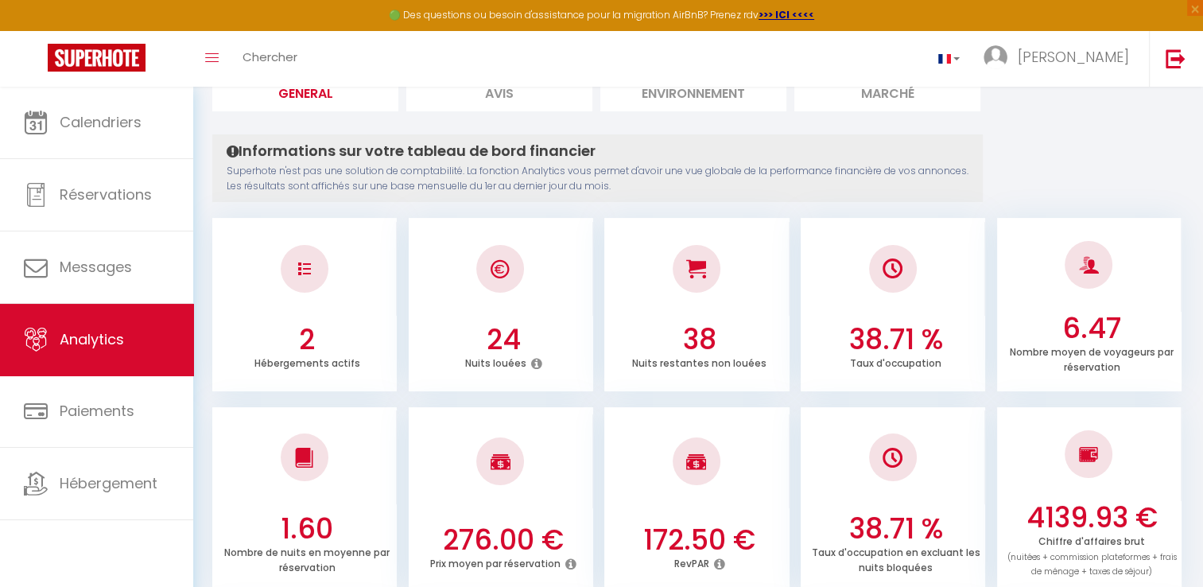
scroll to position [318, 0]
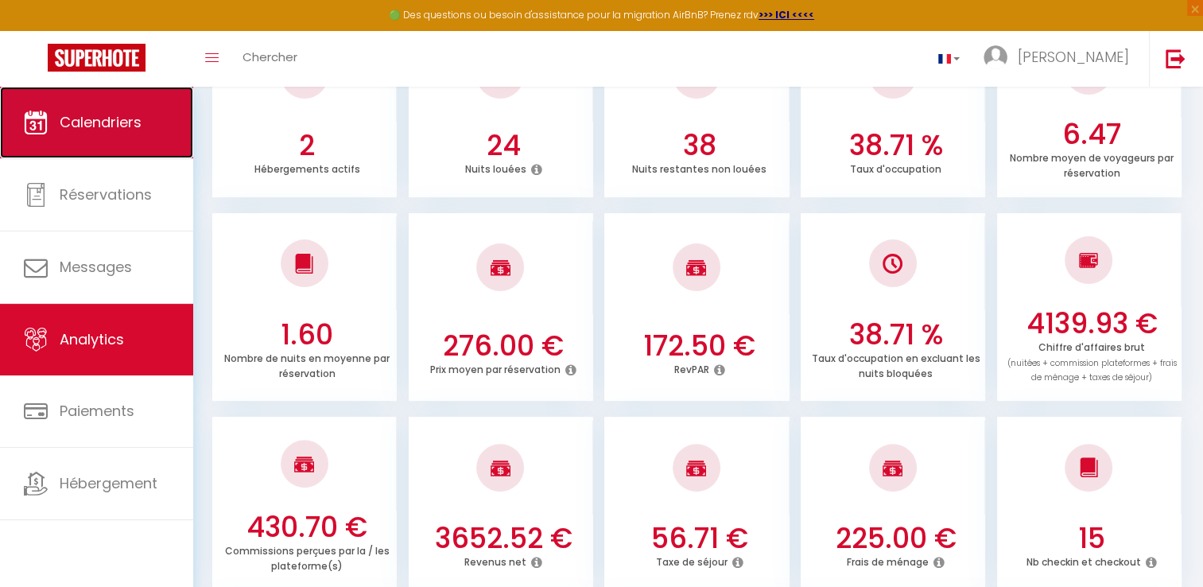
click at [94, 142] on link "Calendriers" at bounding box center [96, 123] width 193 height 72
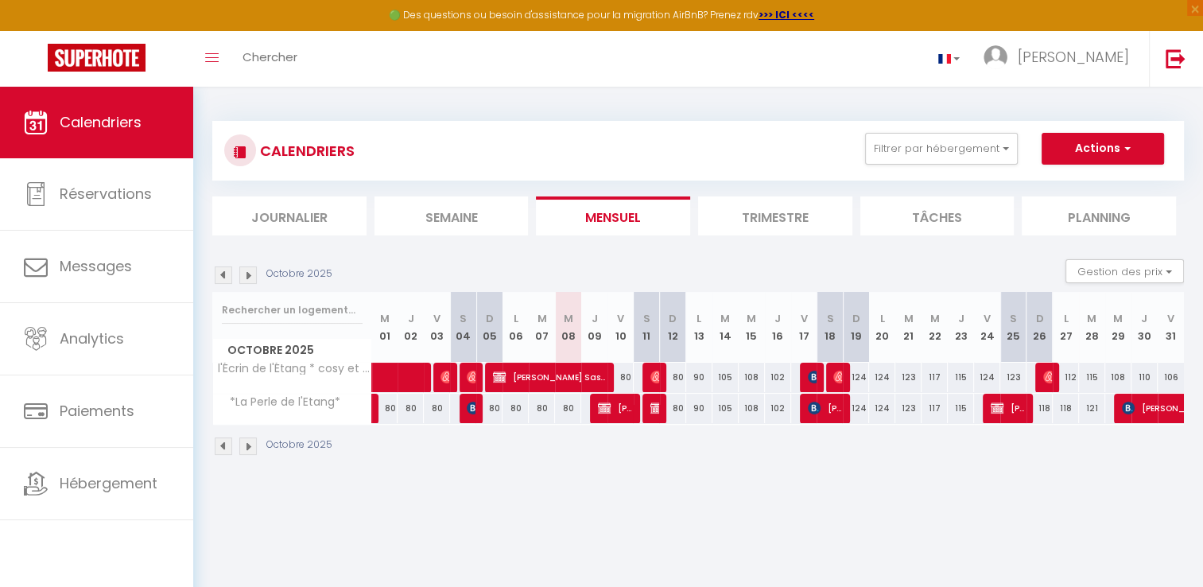
drag, startPoint x: 506, startPoint y: 490, endPoint x: 757, endPoint y: 479, distance: 251.5
click at [757, 479] on body "🟢 Des questions ou besoin d'assistance pour la migration AirBnB? Prenez rdv >>>…" at bounding box center [601, 380] width 1203 height 587
